Goal: Information Seeking & Learning: Learn about a topic

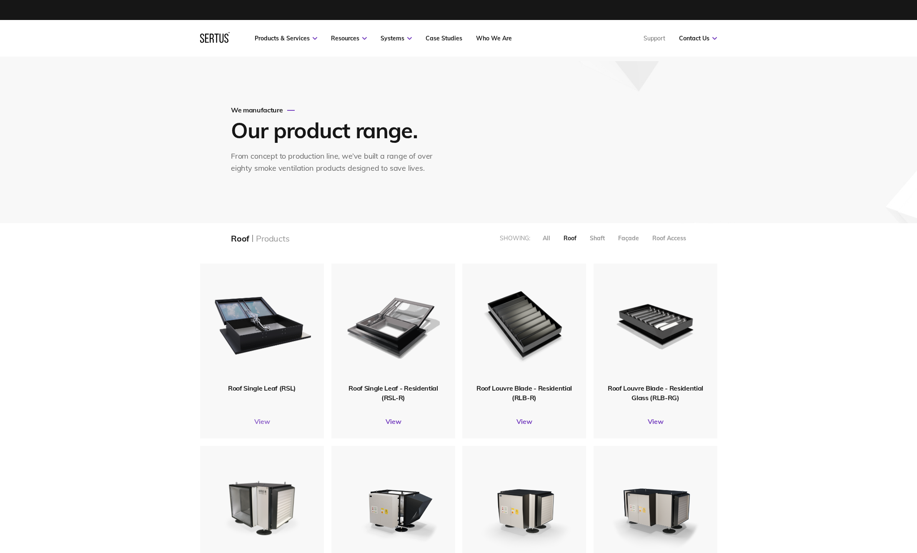
click at [262, 423] on link "View" at bounding box center [262, 421] width 124 height 8
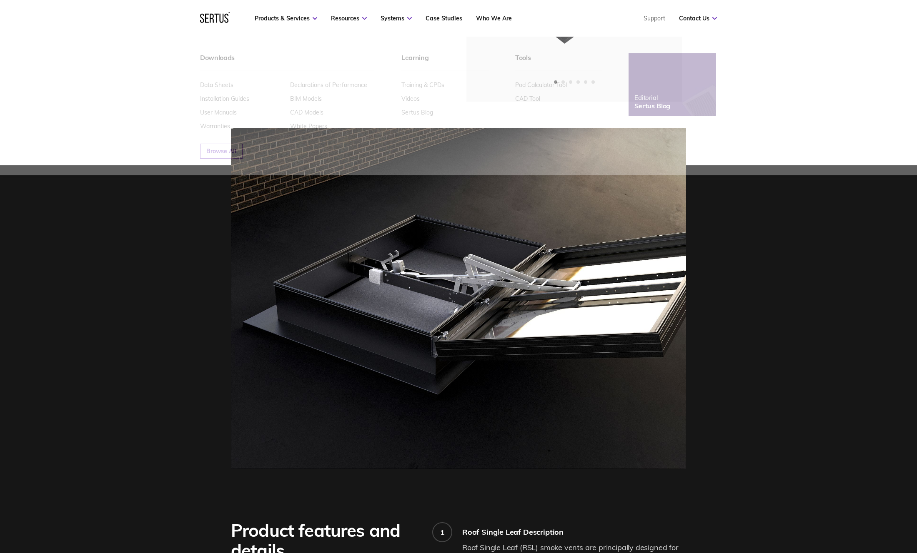
scroll to position [128, 0]
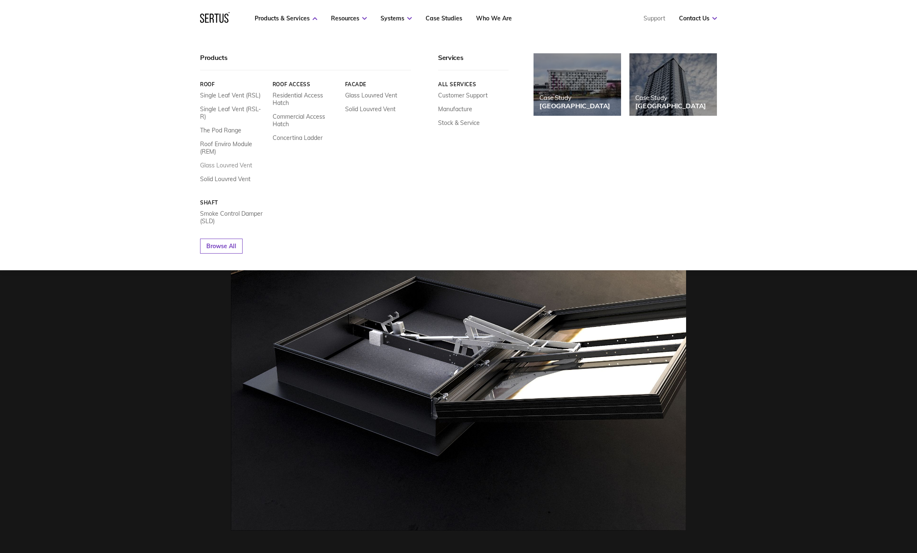
click at [225, 162] on link "Glass Louvred Vent" at bounding box center [226, 165] width 52 height 7
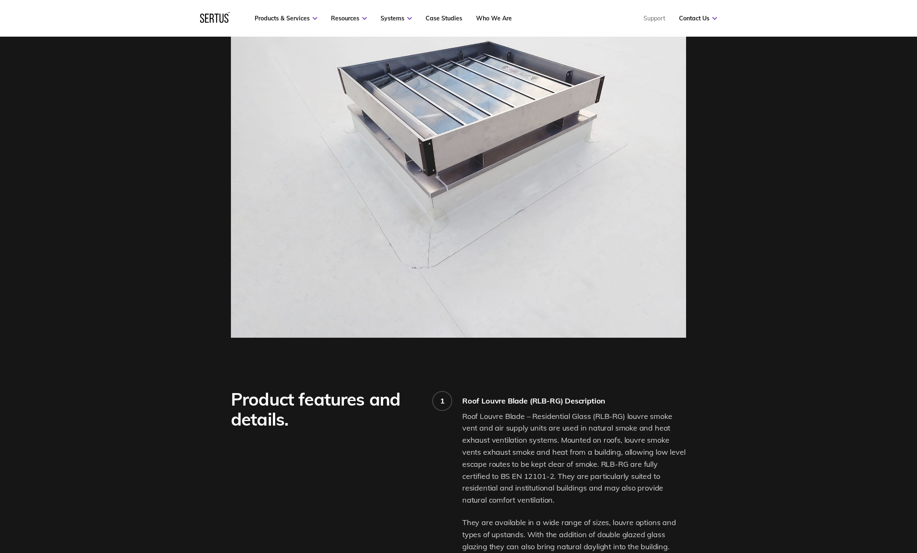
scroll to position [355, 0]
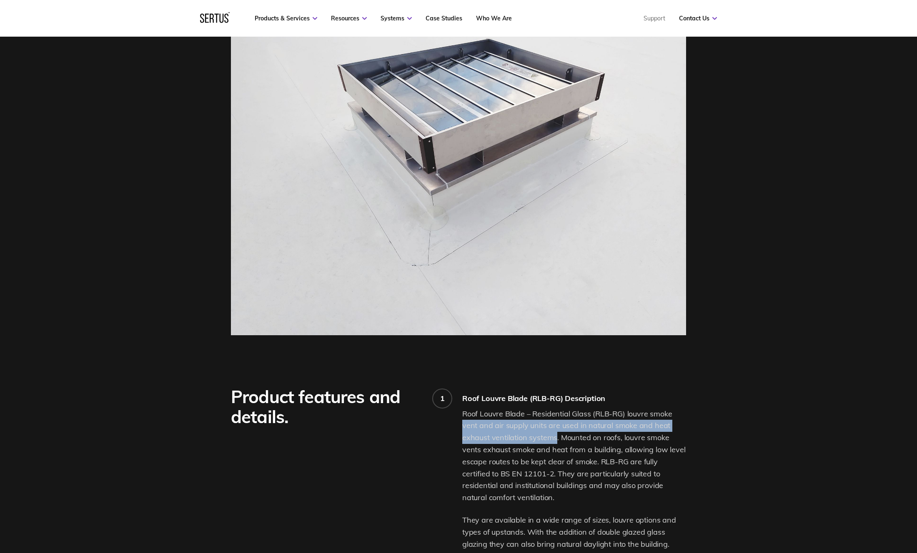
drag, startPoint x: 463, startPoint y: 426, endPoint x: 556, endPoint y: 440, distance: 94.0
click at [556, 440] on p "Roof Louvre Blade – Residential Glass (RLB-RG) louvre smoke vent and air supply…" at bounding box center [574, 456] width 224 height 96
copy p "vent and air supply units are used in natural smoke and heat exhaust ventilatio…"
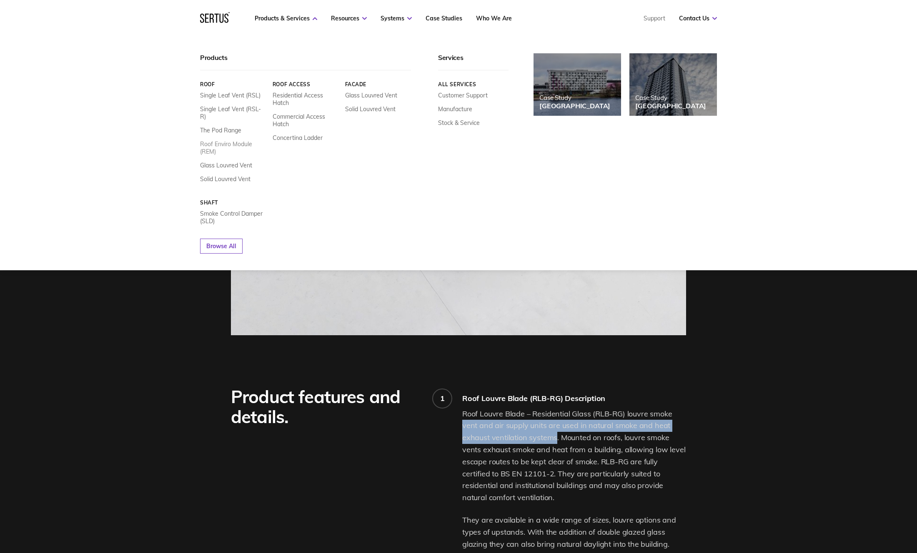
click at [206, 140] on link "Roof Enviro Module (REM)" at bounding box center [233, 147] width 66 height 15
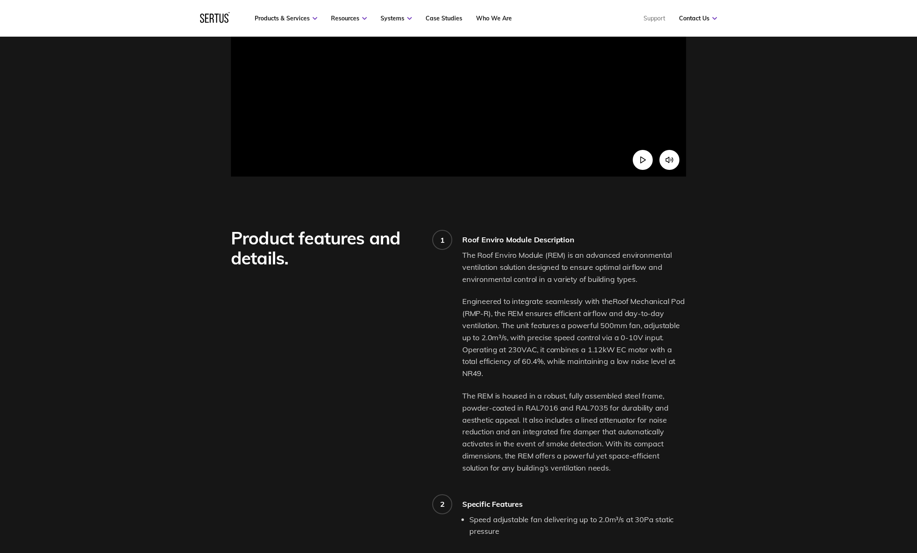
scroll to position [390, 0]
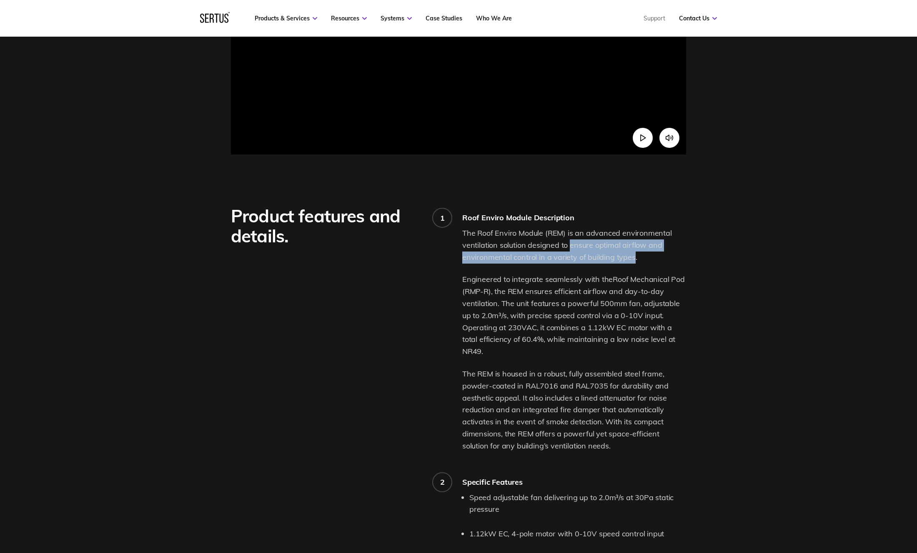
drag, startPoint x: 570, startPoint y: 267, endPoint x: 632, endPoint y: 279, distance: 63.1
click at [632, 262] on span "The Roof Enviro Module (REM) is an advanced environmental ventilation solution …" at bounding box center [567, 245] width 210 height 34
copy span "ensure optimal airflow and environmental control in a variety of building types"
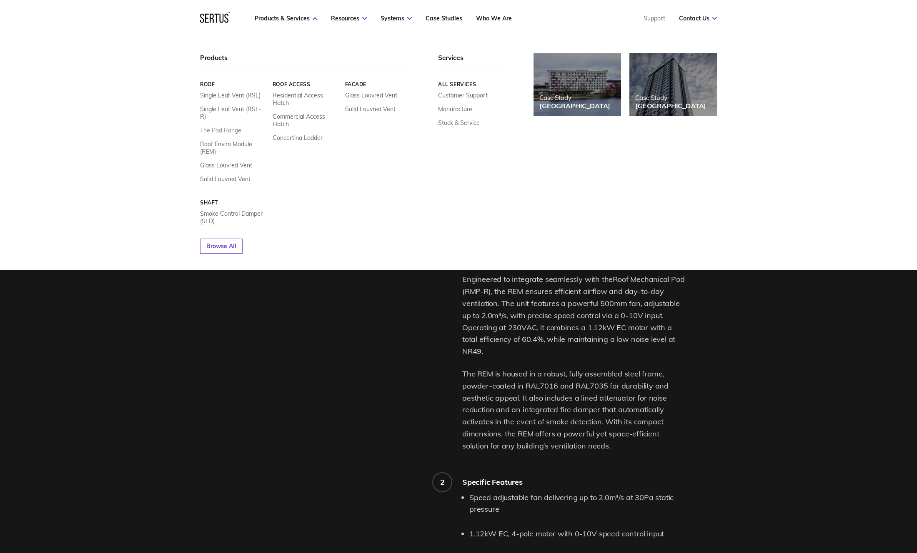
click at [218, 127] on link "The Pod Range" at bounding box center [220, 130] width 41 height 7
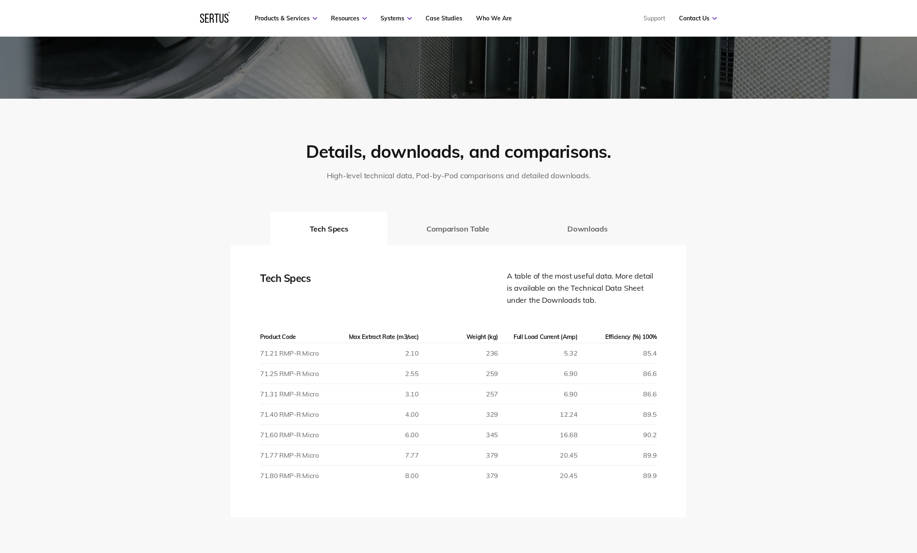
scroll to position [1158, 0]
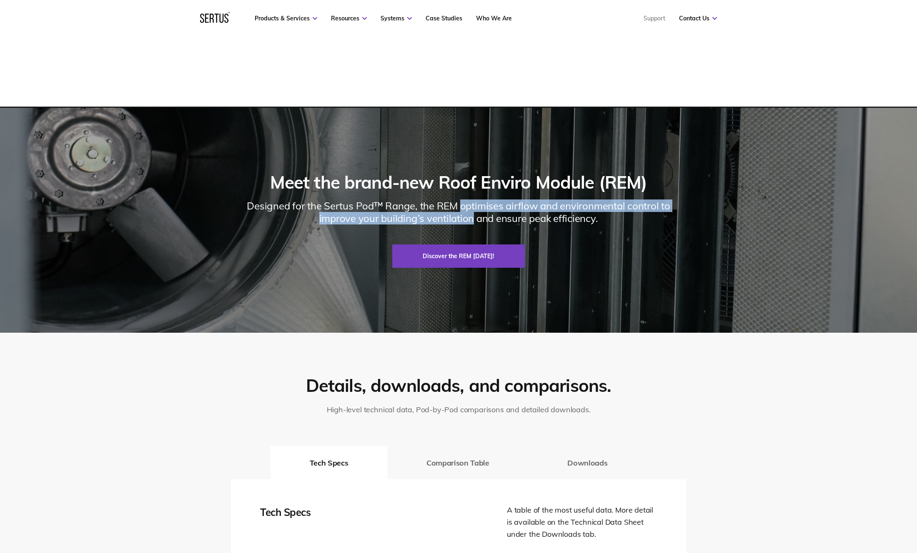
drag, startPoint x: 462, startPoint y: 206, endPoint x: 474, endPoint y: 219, distance: 18.0
click at [474, 219] on div "Designed for the Sertus Pod™ Range, the REM optimises airflow and environmental…" at bounding box center [458, 212] width 455 height 25
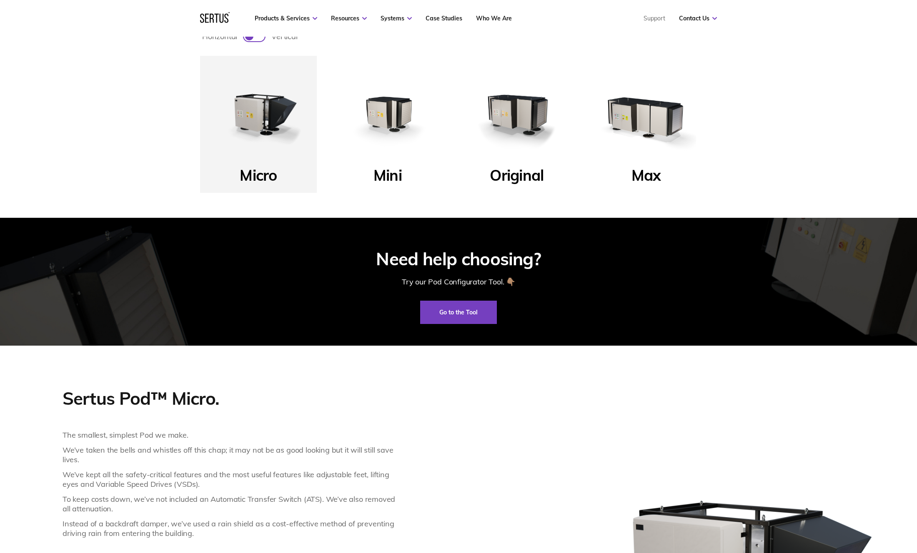
scroll to position [446, 0]
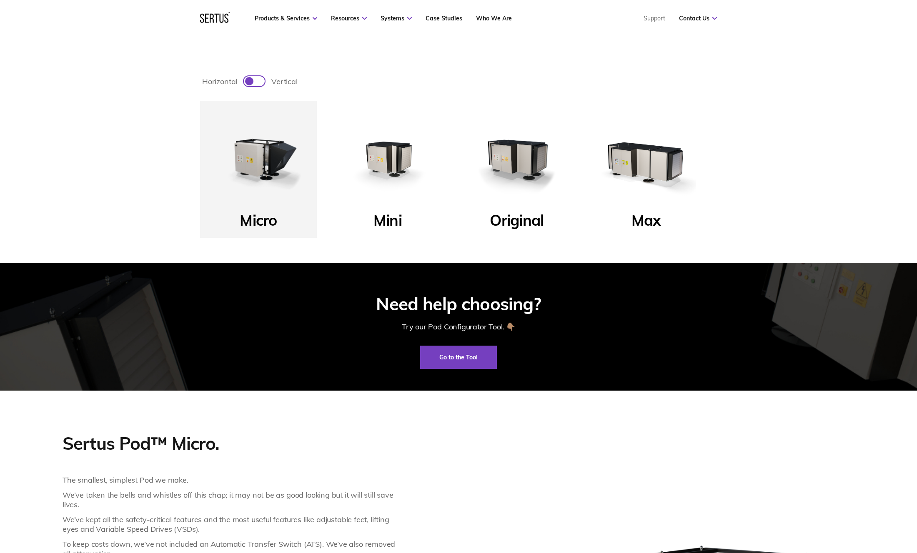
click at [378, 180] on img at bounding box center [387, 159] width 100 height 100
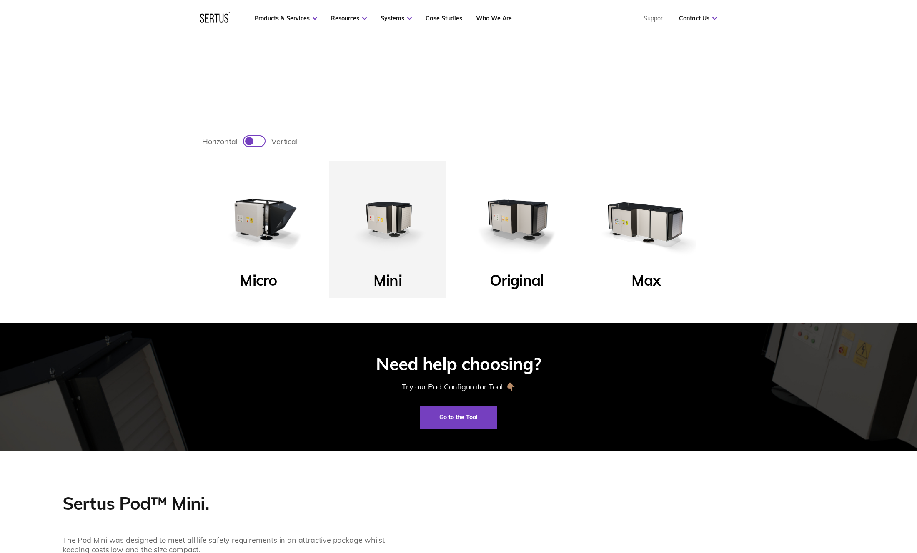
scroll to position [377, 0]
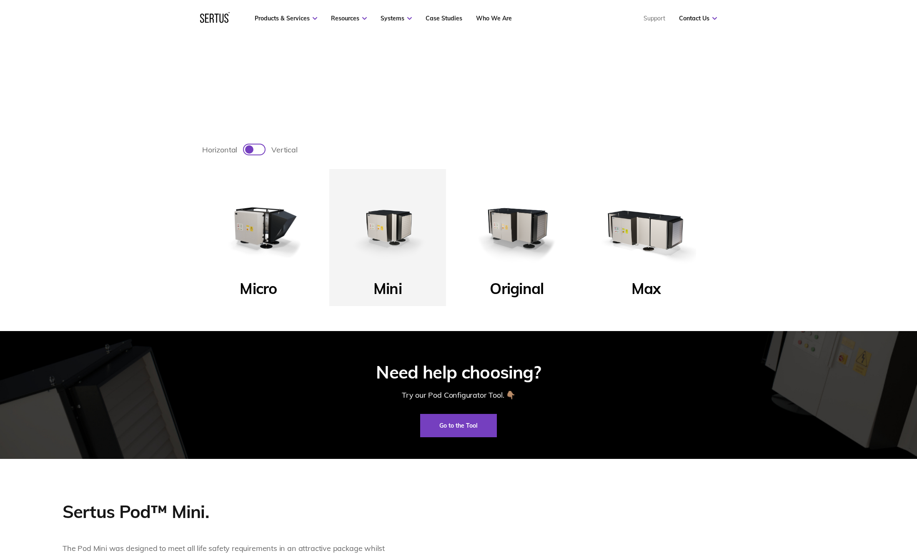
click at [524, 231] on img at bounding box center [517, 227] width 100 height 100
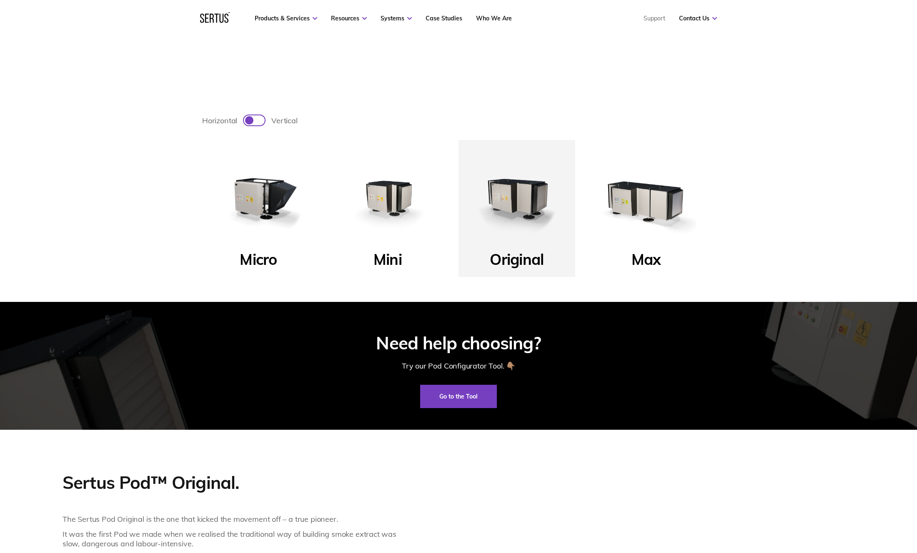
scroll to position [403, 0]
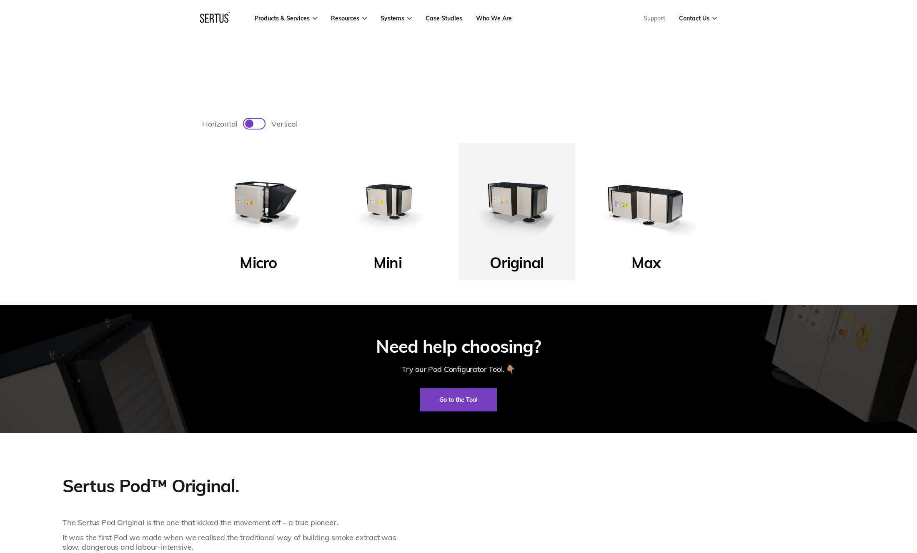
click at [655, 202] on img at bounding box center [646, 202] width 100 height 100
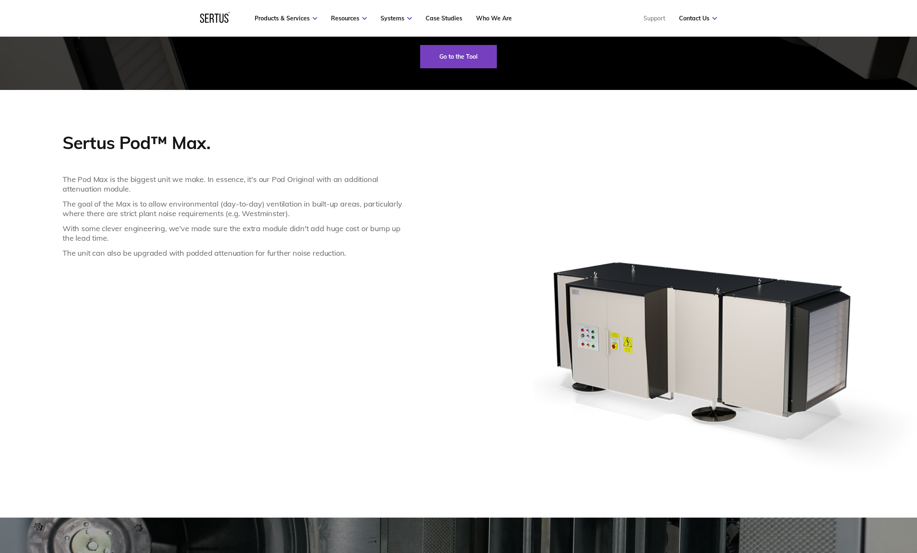
scroll to position [747, 0]
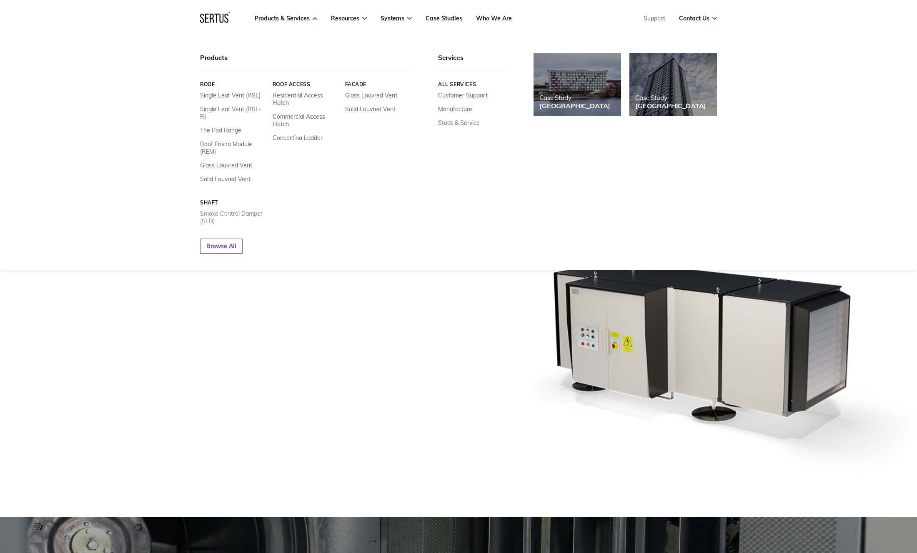
click at [234, 210] on link "Smoke Control Damper (SLD)" at bounding box center [233, 217] width 66 height 15
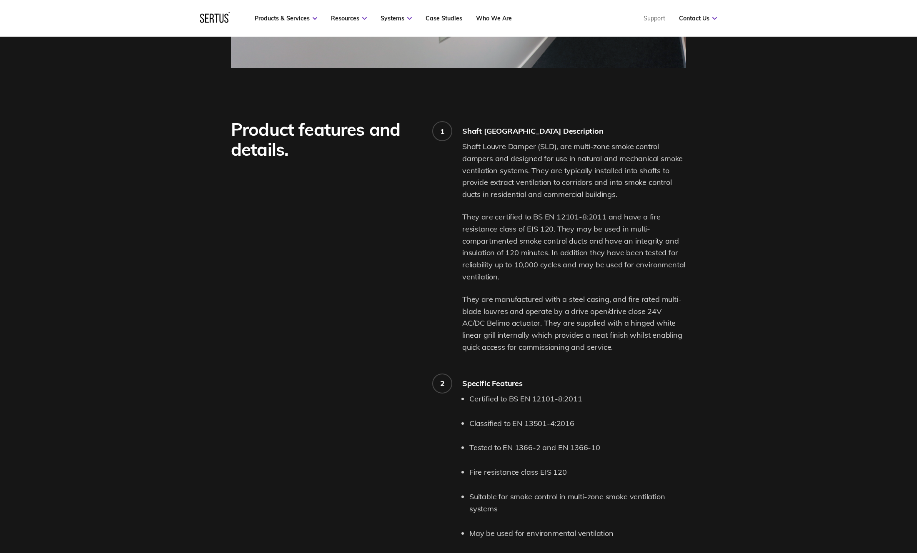
scroll to position [552, 0]
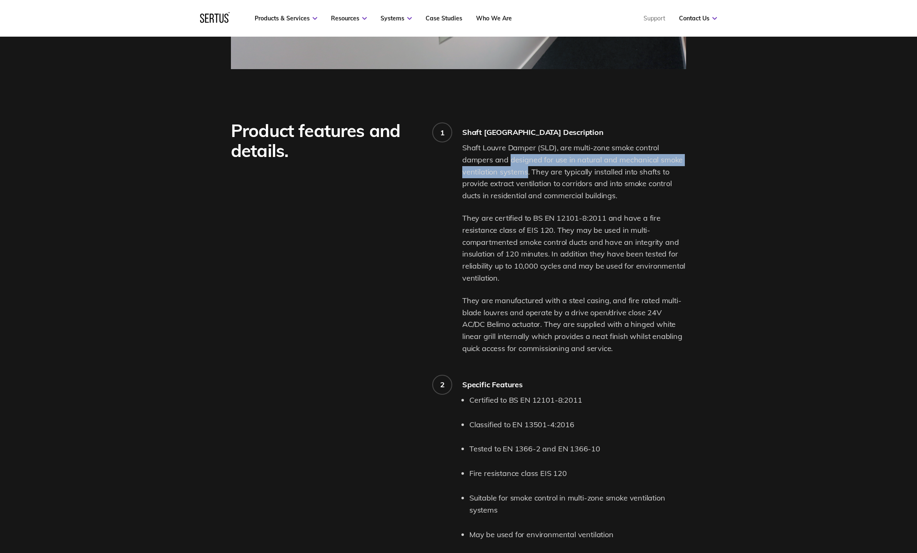
drag, startPoint x: 510, startPoint y: 161, endPoint x: 527, endPoint y: 169, distance: 18.8
click at [527, 169] on p "Shaft Louvre Damper (SLD), are multi-zone smoke control dampers and designed fo…" at bounding box center [574, 172] width 224 height 60
copy p "designed for use in natural and mechanical smoke ventilation systems"
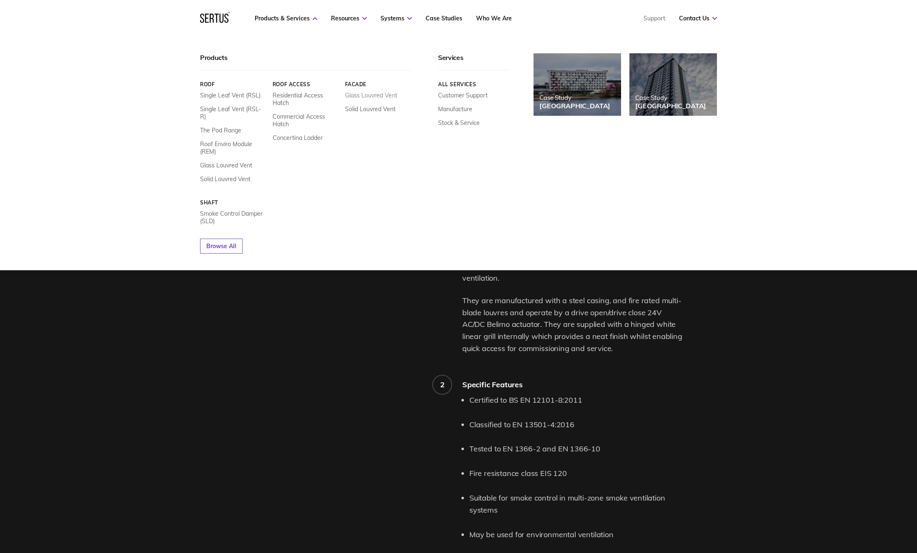
click at [389, 94] on link "Glass Louvred Vent" at bounding box center [371, 95] width 52 height 7
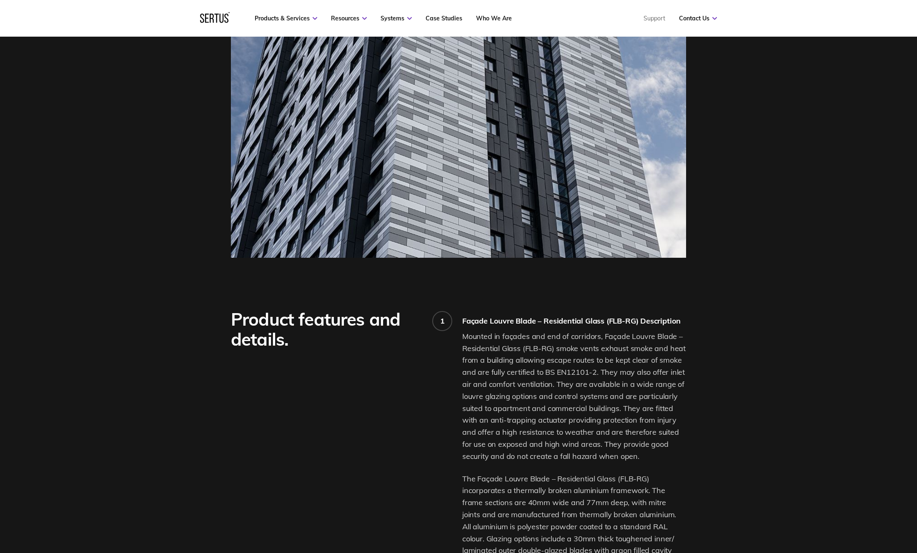
scroll to position [331, 0]
drag, startPoint x: 600, startPoint y: 349, endPoint x: 683, endPoint y: 360, distance: 83.6
click at [683, 360] on p "Mounted in façades and end of corridors, Façade Louvre Blade – Residential Glas…" at bounding box center [574, 396] width 224 height 132
copy p "exhaust smoke and heat from a building allowing escape routes to be kept clear …"
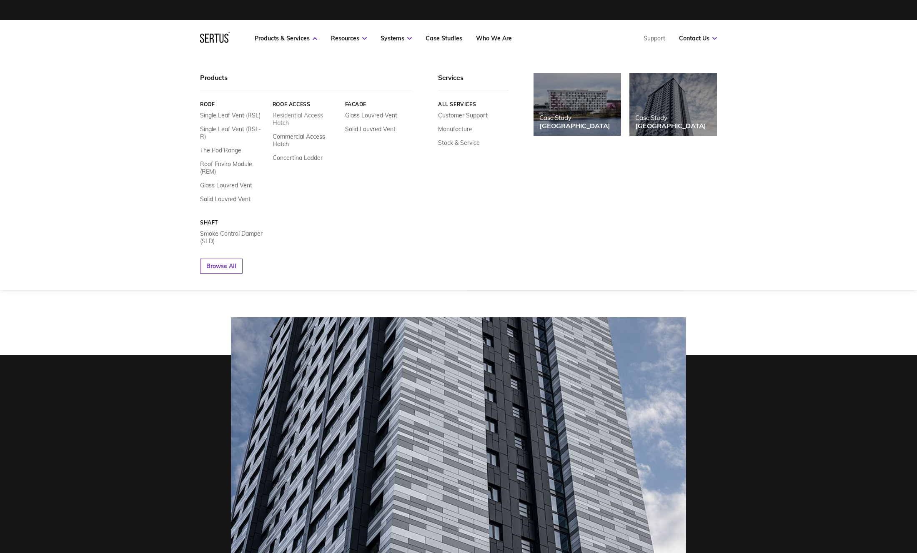
click at [303, 115] on link "Residential Access Hatch" at bounding box center [305, 119] width 66 height 15
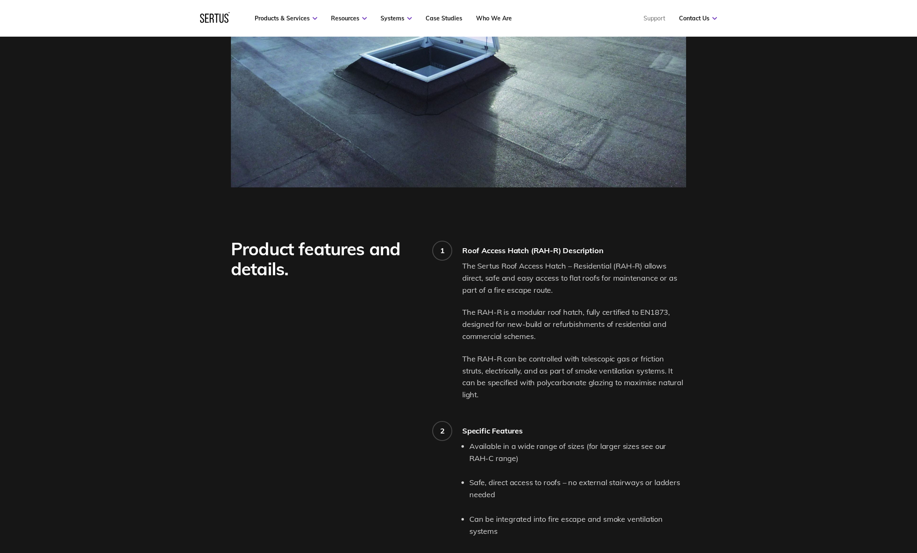
scroll to position [475, 0]
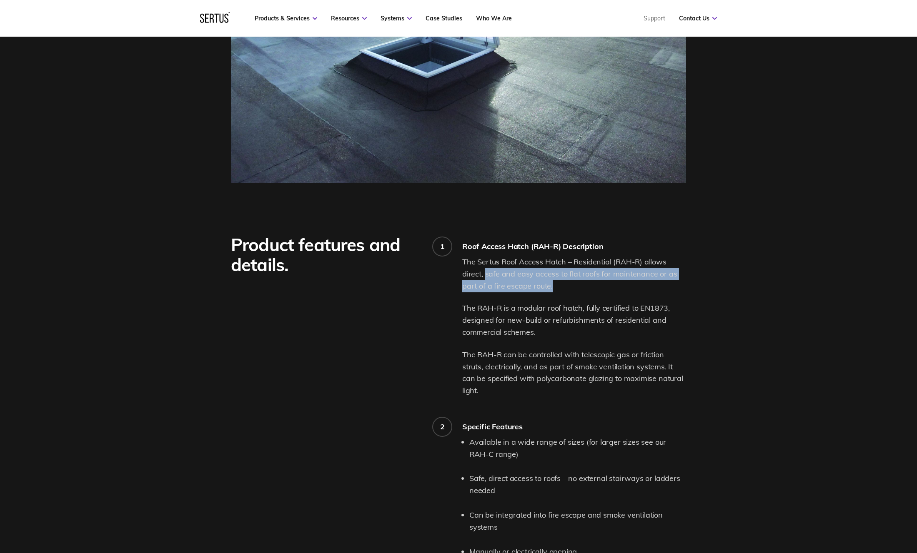
drag, startPoint x: 485, startPoint y: 274, endPoint x: 653, endPoint y: 291, distance: 169.2
click at [653, 291] on p "The Sertus Roof Access Hatch – Residential (RAH-R) allows direct, safe and easy…" at bounding box center [574, 274] width 224 height 36
copy p "safe and easy access to flat roofs for maintenance or as part of a fire escape …"
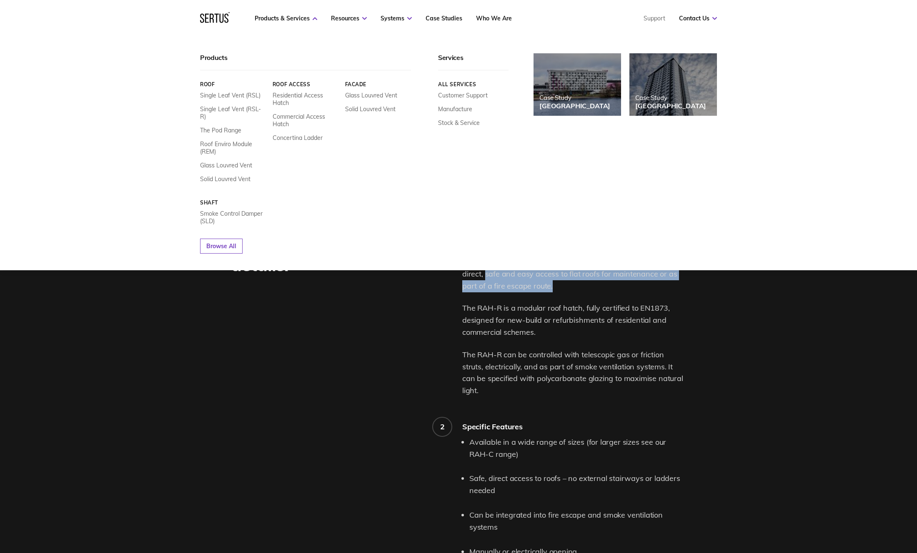
scroll to position [476, 0]
click at [225, 127] on link "The Pod Range" at bounding box center [220, 130] width 41 height 7
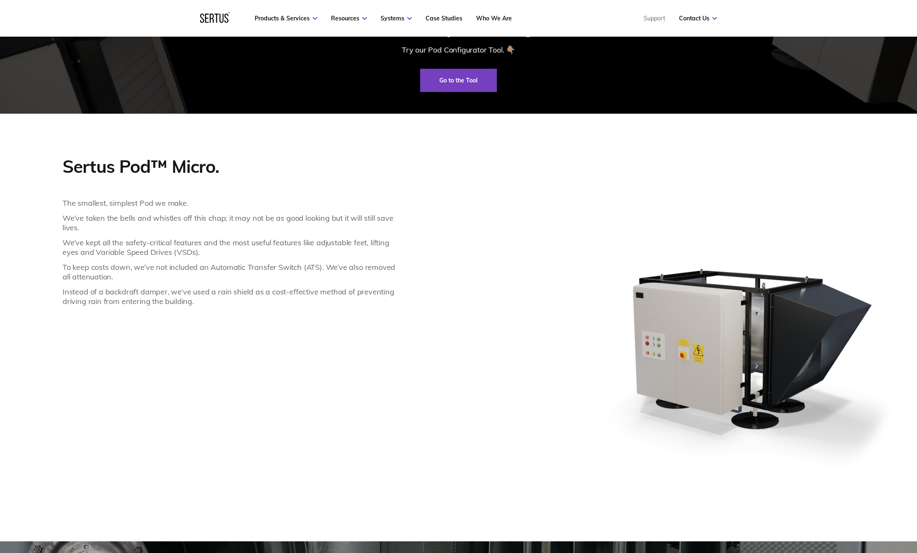
scroll to position [725, 0]
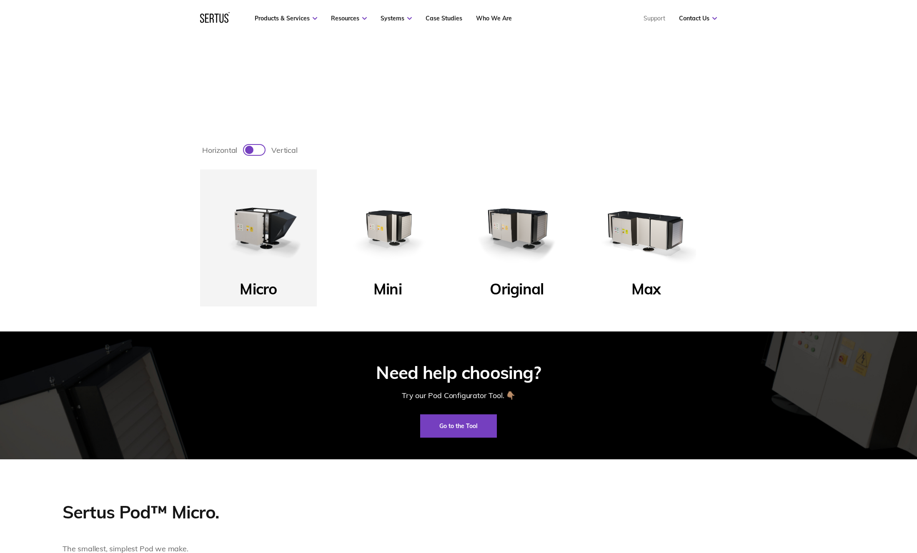
click at [390, 220] on img at bounding box center [387, 228] width 100 height 100
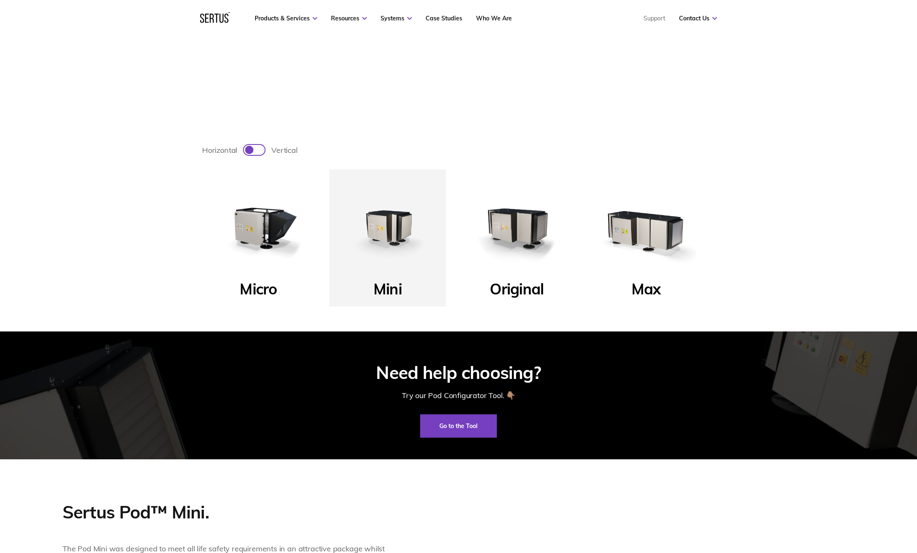
scroll to position [377, 0]
click at [376, 217] on img at bounding box center [387, 227] width 100 height 100
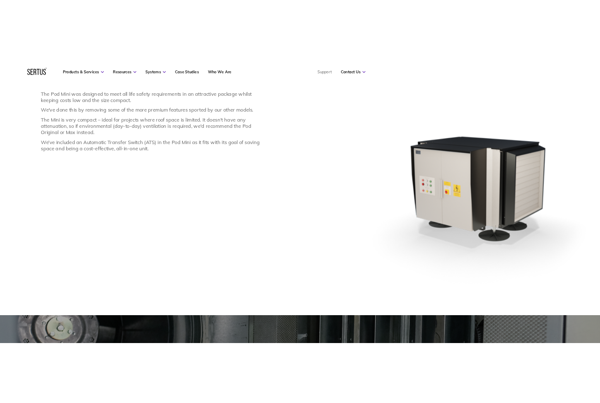
scroll to position [754, 0]
